Goal: Task Accomplishment & Management: Manage account settings

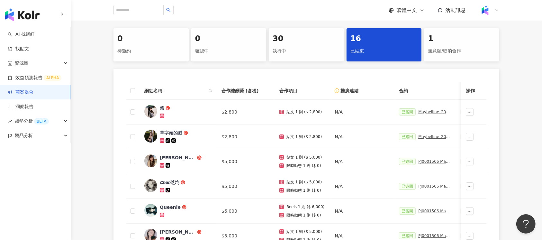
scroll to position [129, 0]
click at [209, 90] on icon "search" at bounding box center [211, 91] width 4 height 4
click at [173, 106] on input "text" at bounding box center [181, 104] width 60 height 10
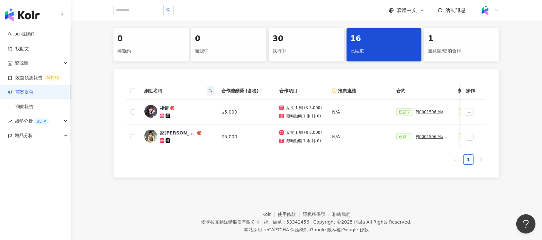
click at [210, 91] on icon "search" at bounding box center [211, 91] width 4 height 4
click at [187, 106] on input "**" at bounding box center [181, 104] width 60 height 10
type input "*"
type input "**"
click at [209, 89] on icon "search" at bounding box center [211, 91] width 4 height 4
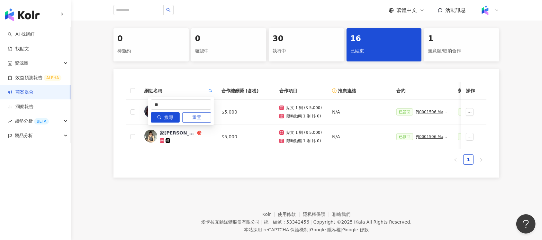
click at [201, 116] on span "重置" at bounding box center [196, 118] width 9 height 10
click at [177, 120] on button "搜尋" at bounding box center [165, 117] width 29 height 10
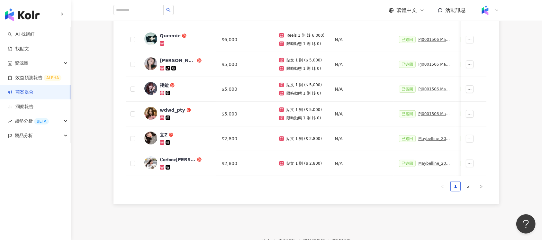
scroll to position [86, 0]
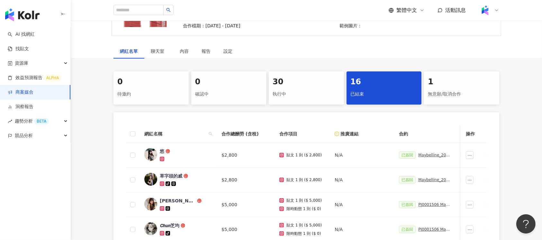
click at [321, 90] on div "執行中" at bounding box center [307, 94] width 68 height 11
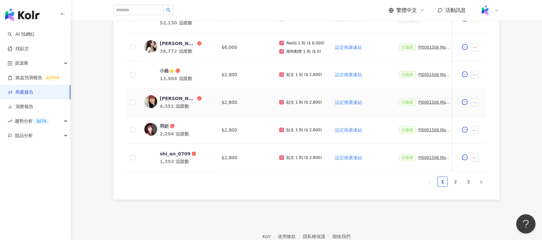
scroll to position [340, 0]
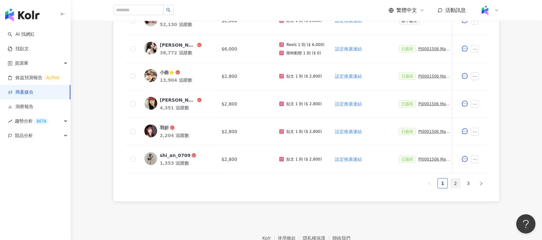
click at [456, 187] on link "2" at bounding box center [456, 184] width 10 height 10
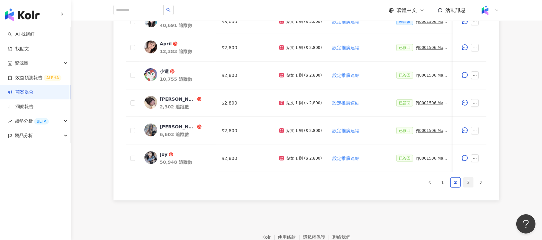
click at [468, 185] on link "3" at bounding box center [469, 183] width 10 height 10
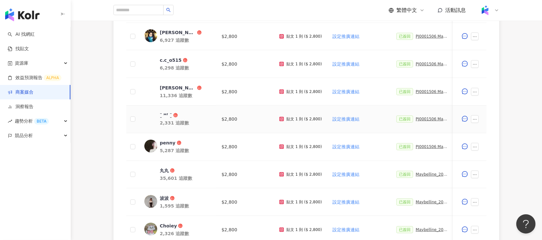
scroll to position [297, 0]
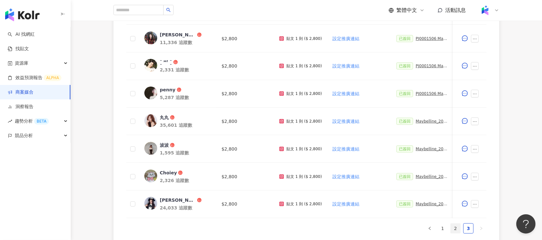
click at [453, 233] on link "2" at bounding box center [456, 229] width 10 height 10
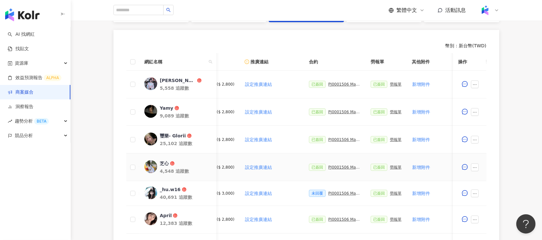
scroll to position [0, 95]
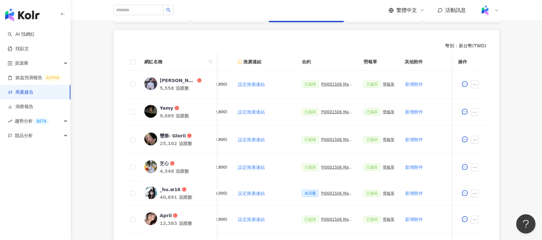
click at [108, 81] on div "0 待邀約 0 確認中 30 執行中 16 已結束 1 無意願/取消合作 幣別 ： 新台幣 ( TWD ) 網紅名稱 合作總酬勞 (含稅) 合作項目 推廣連結…" at bounding box center [307, 180] width 412 height 383
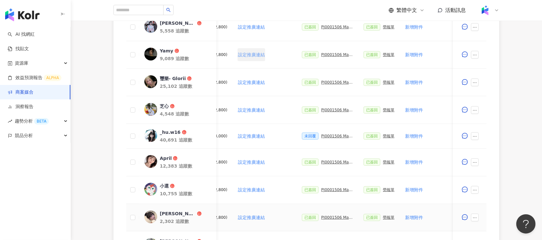
scroll to position [168, 0]
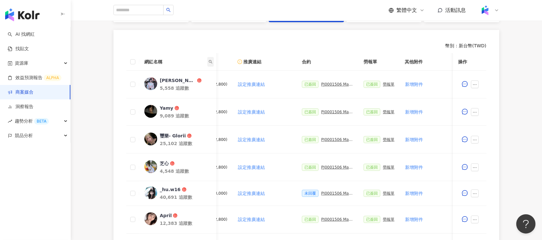
click at [209, 60] on icon "search" at bounding box center [211, 62] width 4 height 4
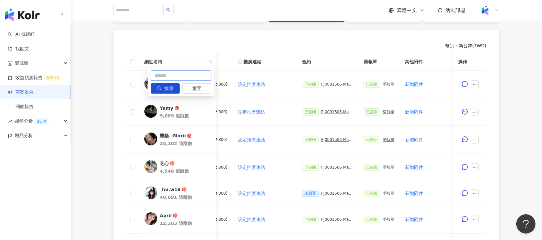
click at [180, 75] on input "text" at bounding box center [181, 75] width 60 height 10
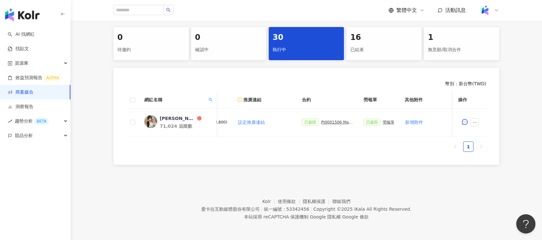
scroll to position [136, 0]
click at [210, 98] on icon "search" at bounding box center [211, 100] width 4 height 4
drag, startPoint x: 185, startPoint y: 107, endPoint x: 100, endPoint y: 107, distance: 84.6
click at [208, 95] on span at bounding box center [210, 100] width 6 height 10
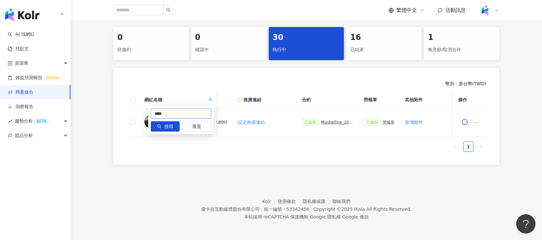
click at [195, 109] on input "****" at bounding box center [181, 113] width 60 height 10
type input "**"
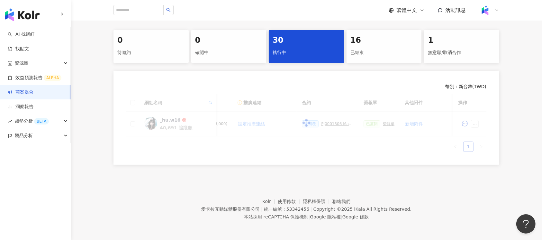
scroll to position [134, 0]
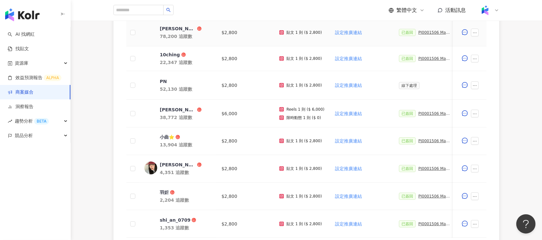
scroll to position [315, 0]
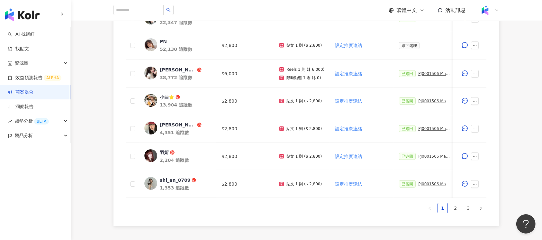
click at [458, 213] on link "2" at bounding box center [456, 208] width 10 height 10
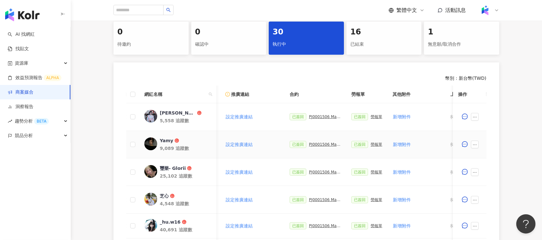
scroll to position [257, 0]
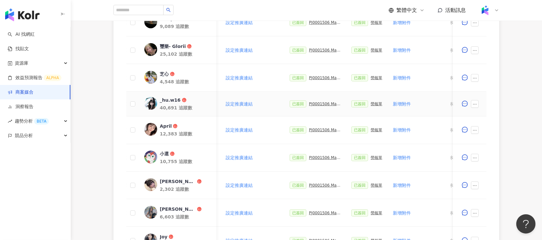
click at [318, 105] on div "PJ0001506 Maybelline_202506_超持久水光鎖吻唇釉新色_萊雅合作備忘錄" at bounding box center [325, 104] width 32 height 5
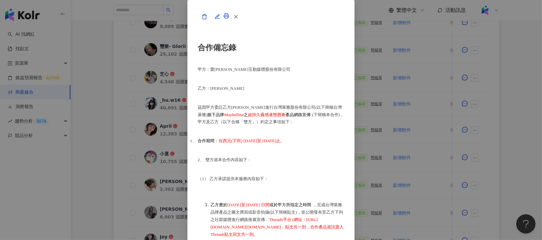
scroll to position [343, 0]
click at [238, 18] on line "button" at bounding box center [236, 16] width 3 height 3
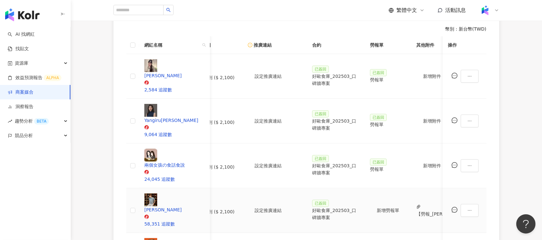
scroll to position [0, 80]
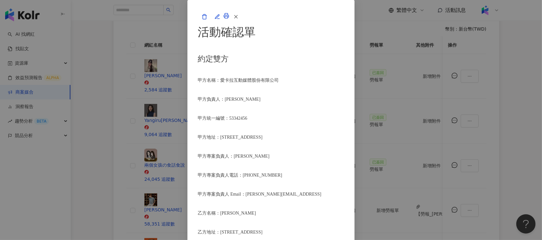
scroll to position [429, 0]
click at [239, 20] on icon "button" at bounding box center [236, 17] width 6 height 6
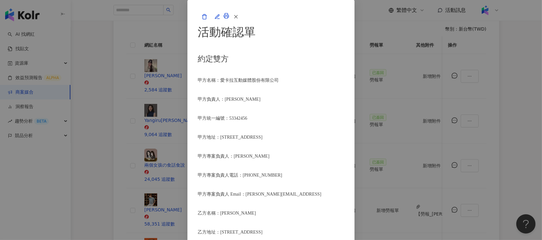
scroll to position [837, 0]
click at [238, 18] on line "button" at bounding box center [236, 16] width 3 height 3
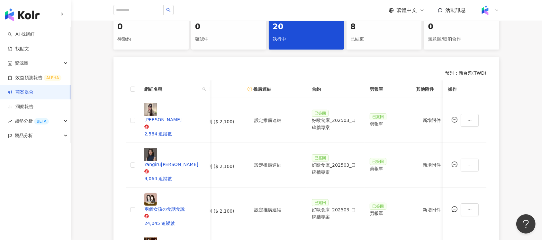
scroll to position [56, 0]
